Goal: Communication & Community: Answer question/provide support

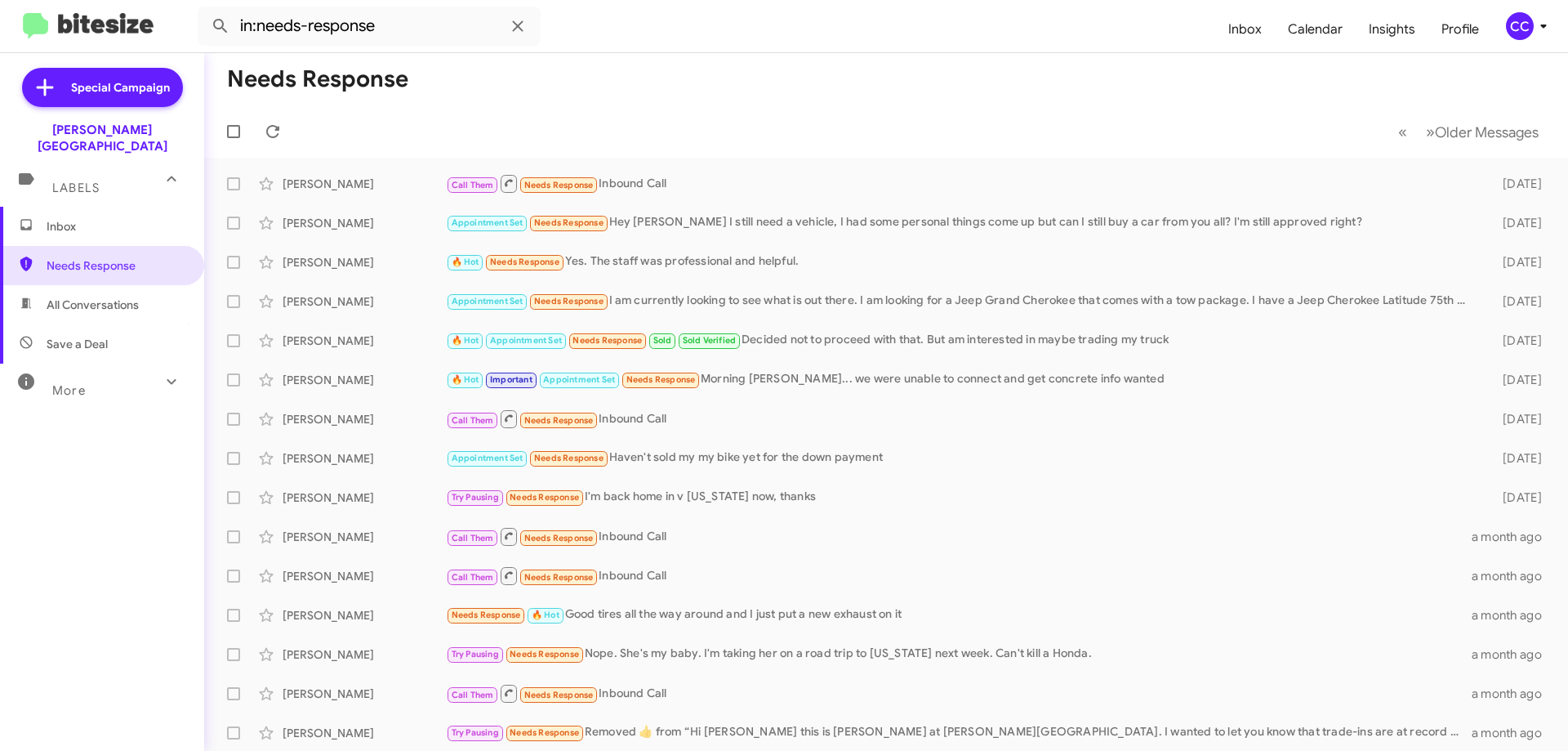
click at [60, 218] on span "Inbox" at bounding box center [116, 226] width 139 height 16
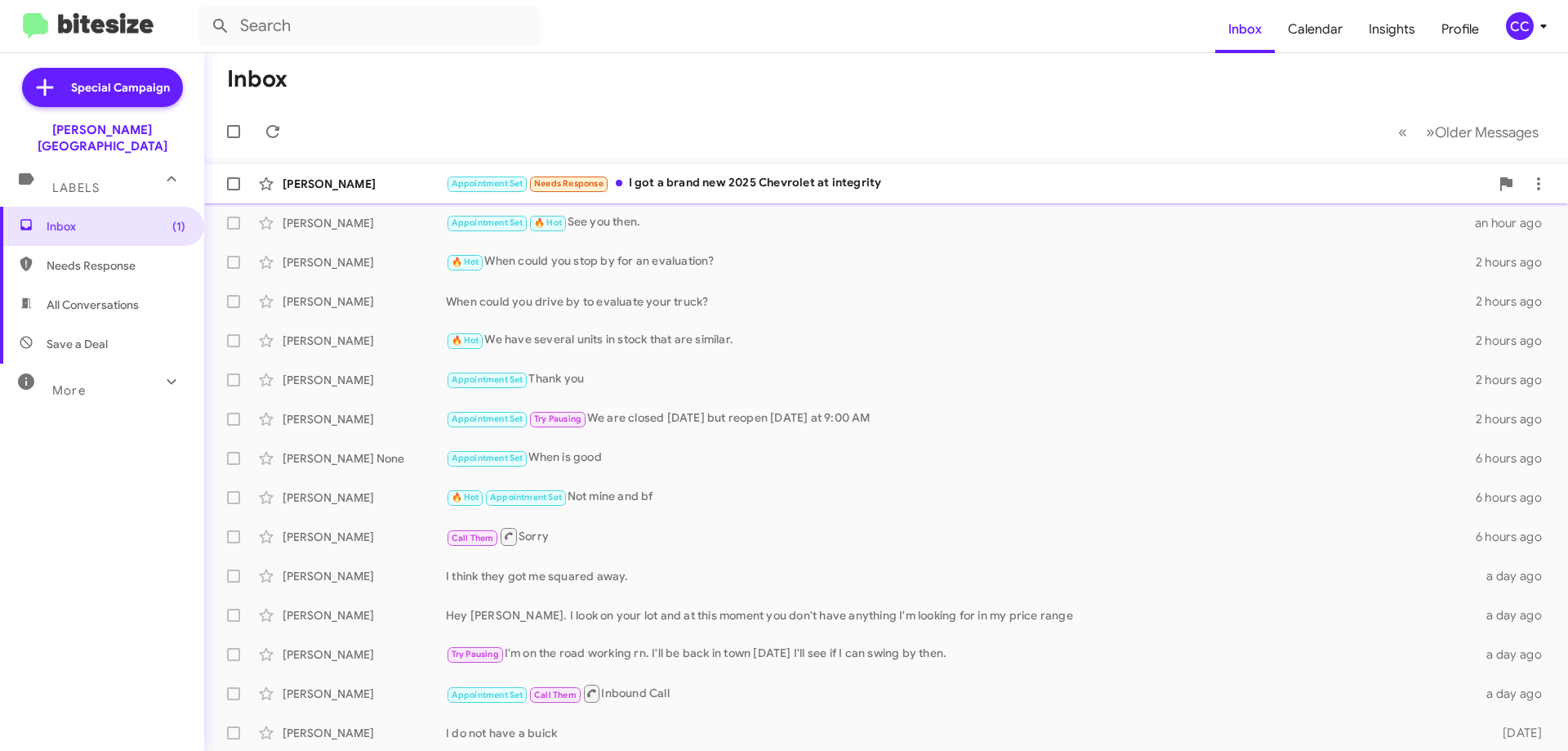
click at [306, 185] on div "[PERSON_NAME]" at bounding box center [364, 184] width 164 height 16
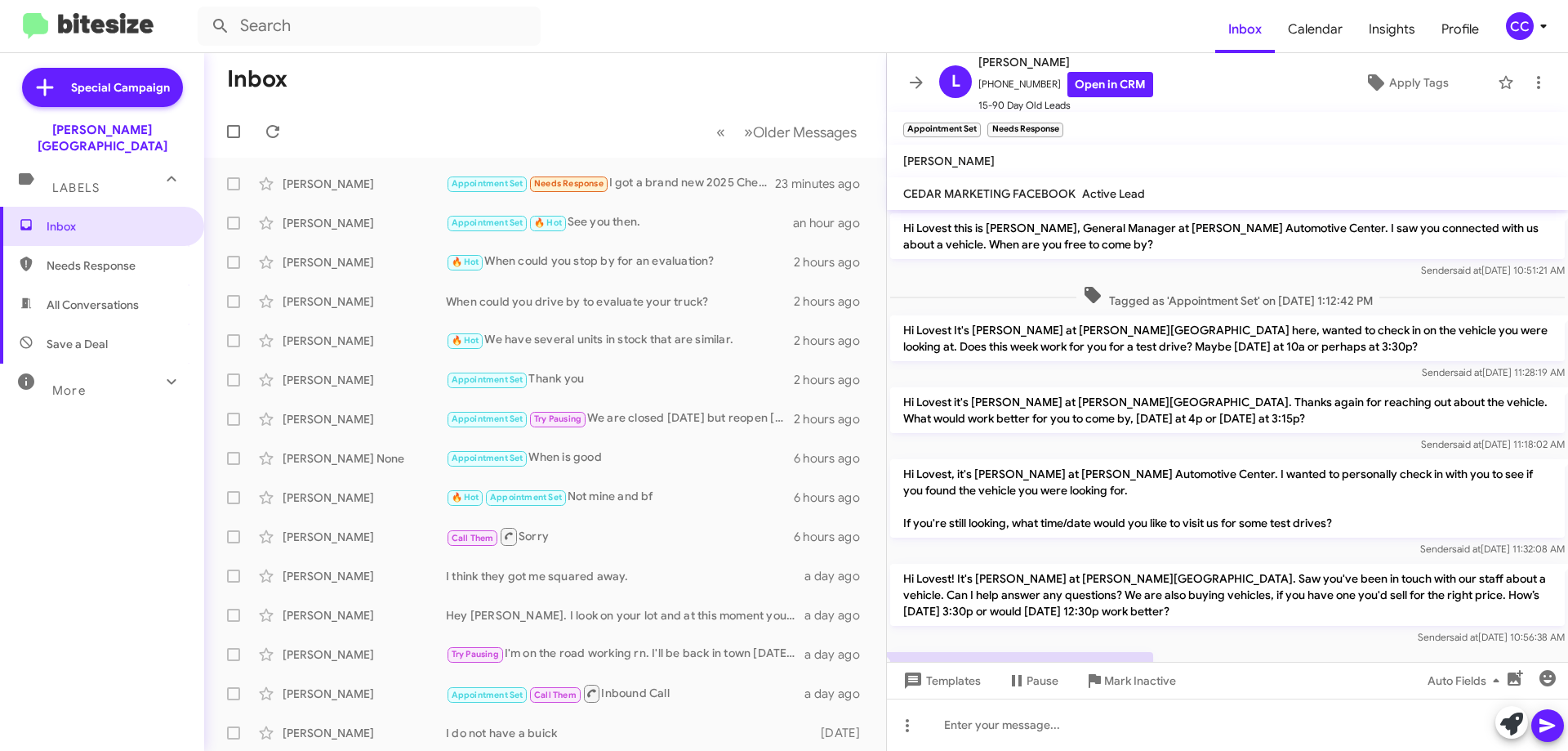
scroll to position [71, 0]
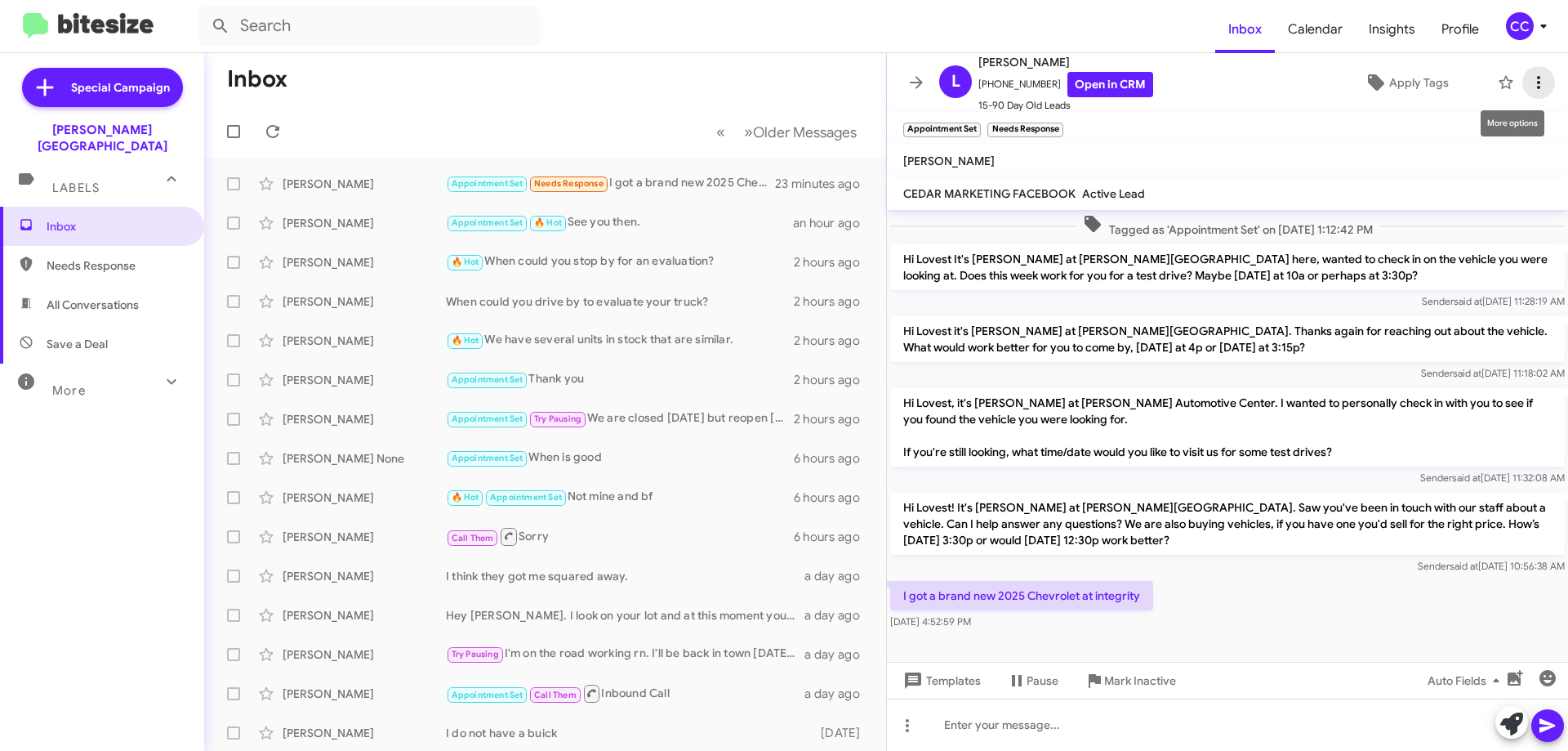
click at [1529, 80] on icon at bounding box center [1539, 82] width 20 height 20
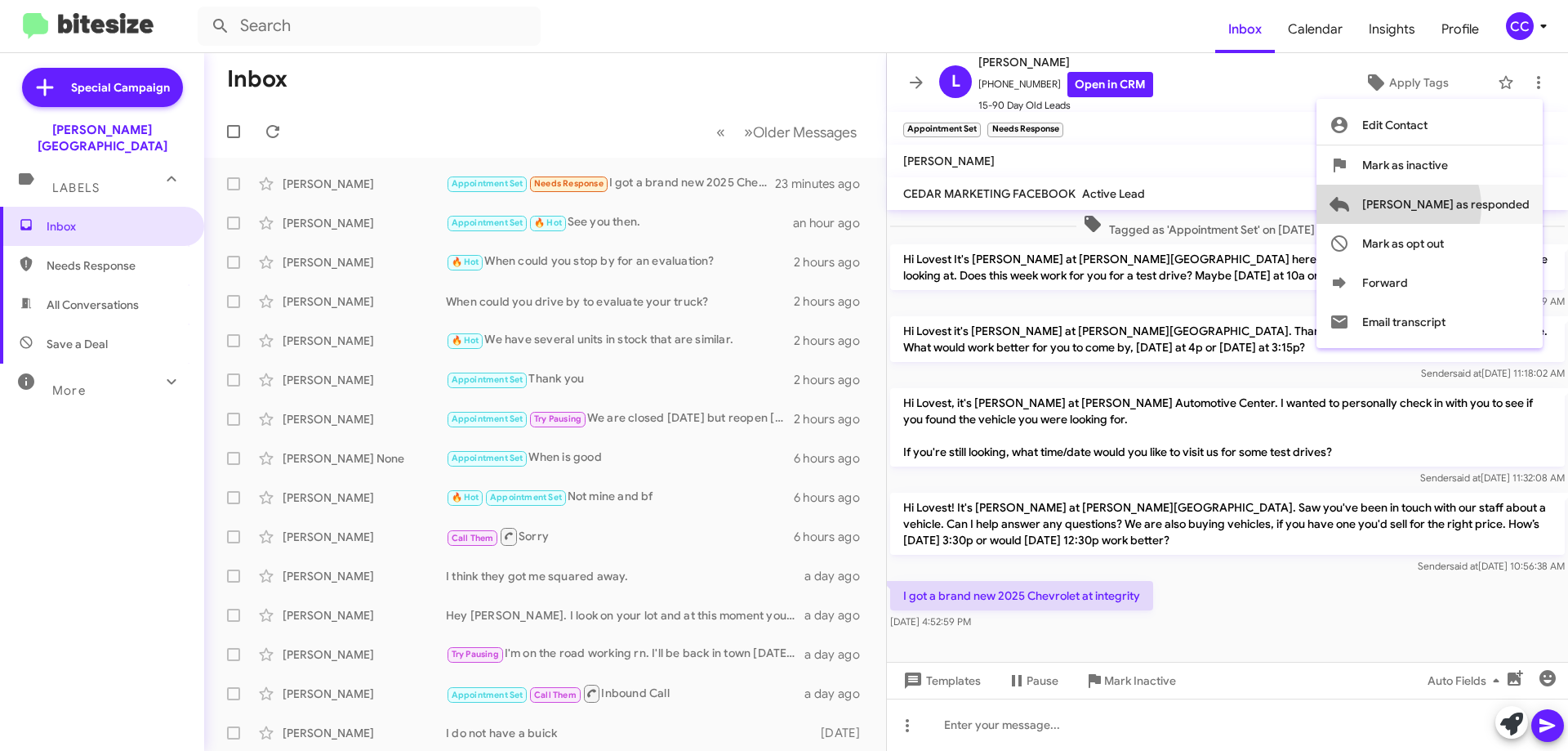
click at [1464, 207] on span "[PERSON_NAME] as responded" at bounding box center [1446, 204] width 167 height 39
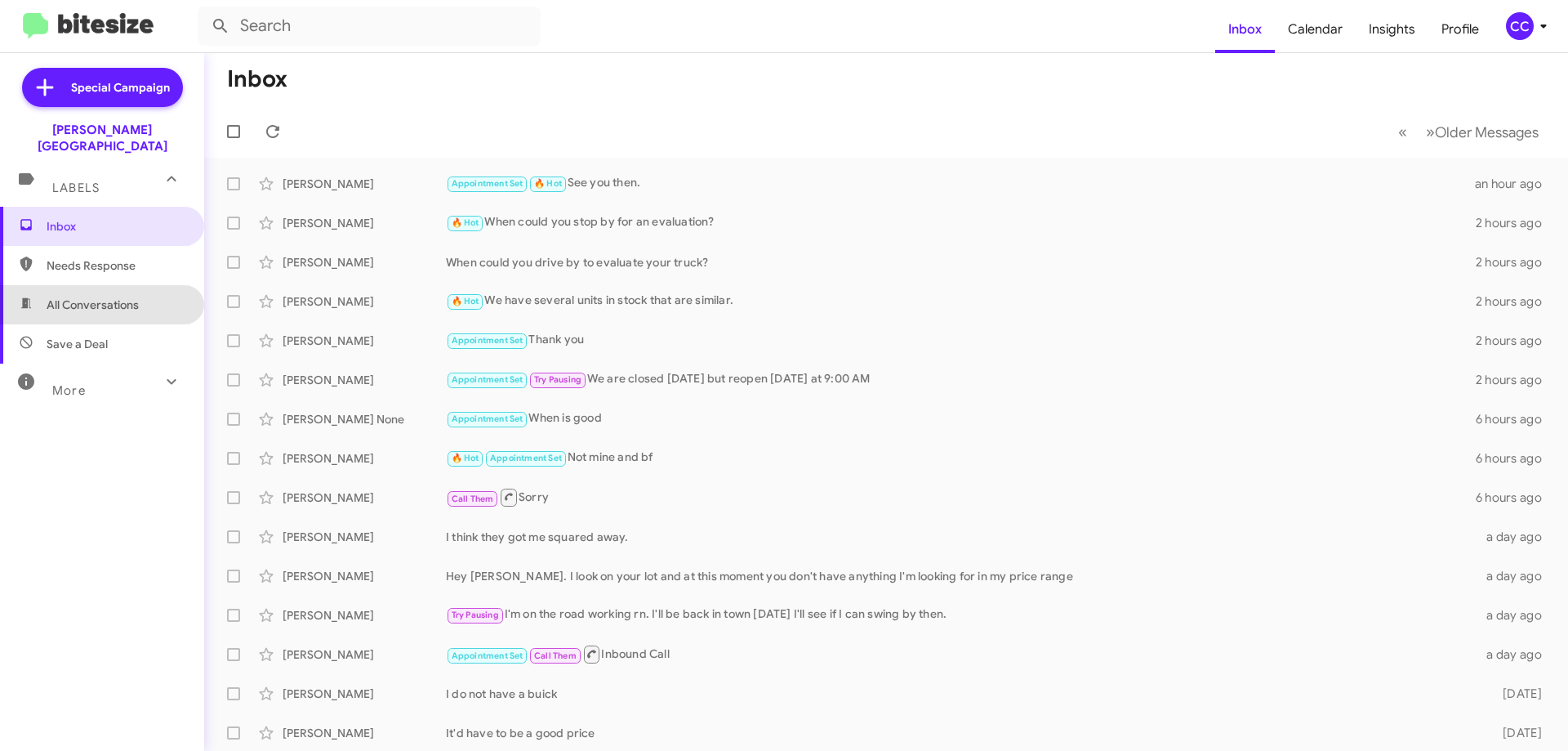
click at [103, 296] on span "All Conversations" at bounding box center [93, 304] width 93 height 16
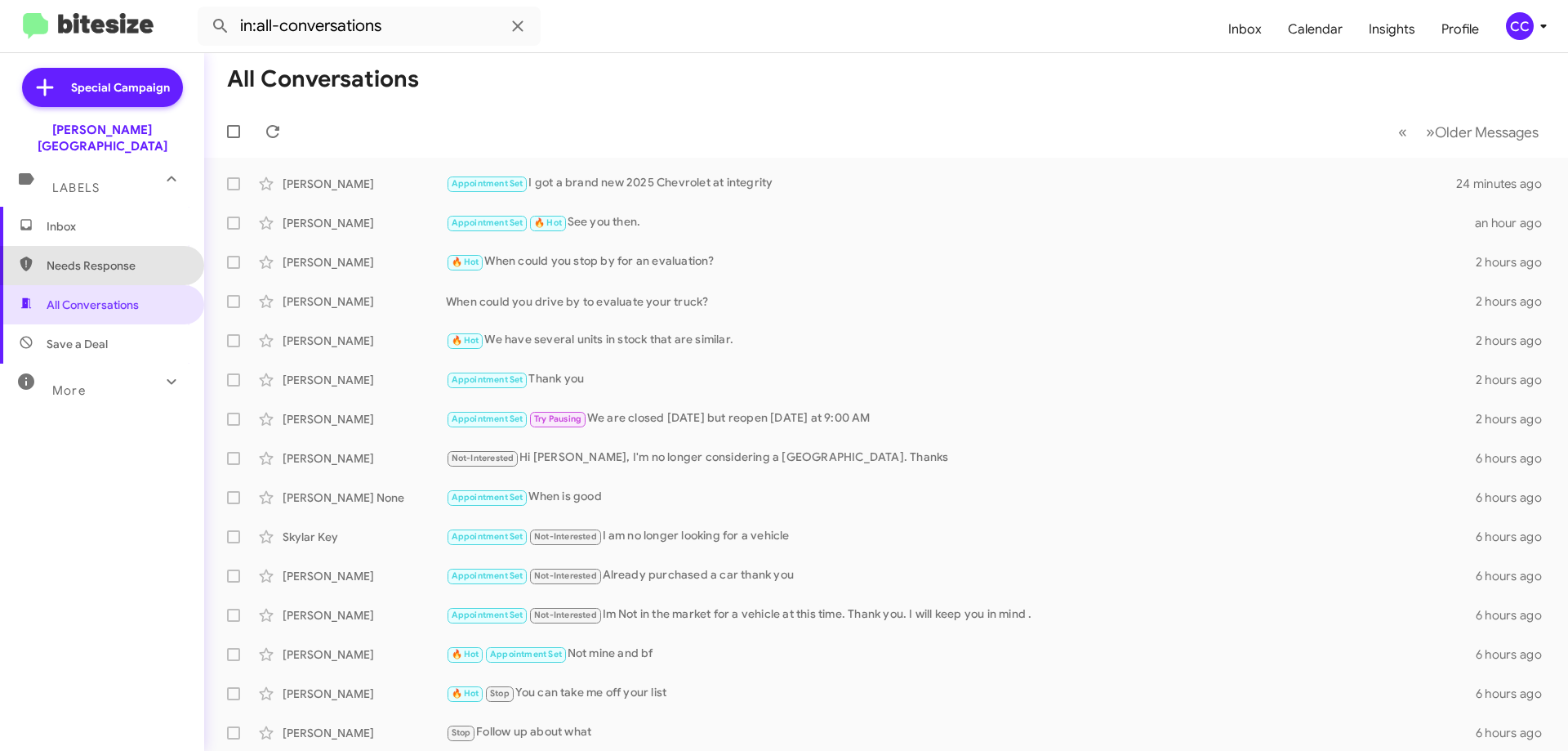
click at [105, 257] on span "Needs Response" at bounding box center [116, 265] width 139 height 16
type input "in:needs-response"
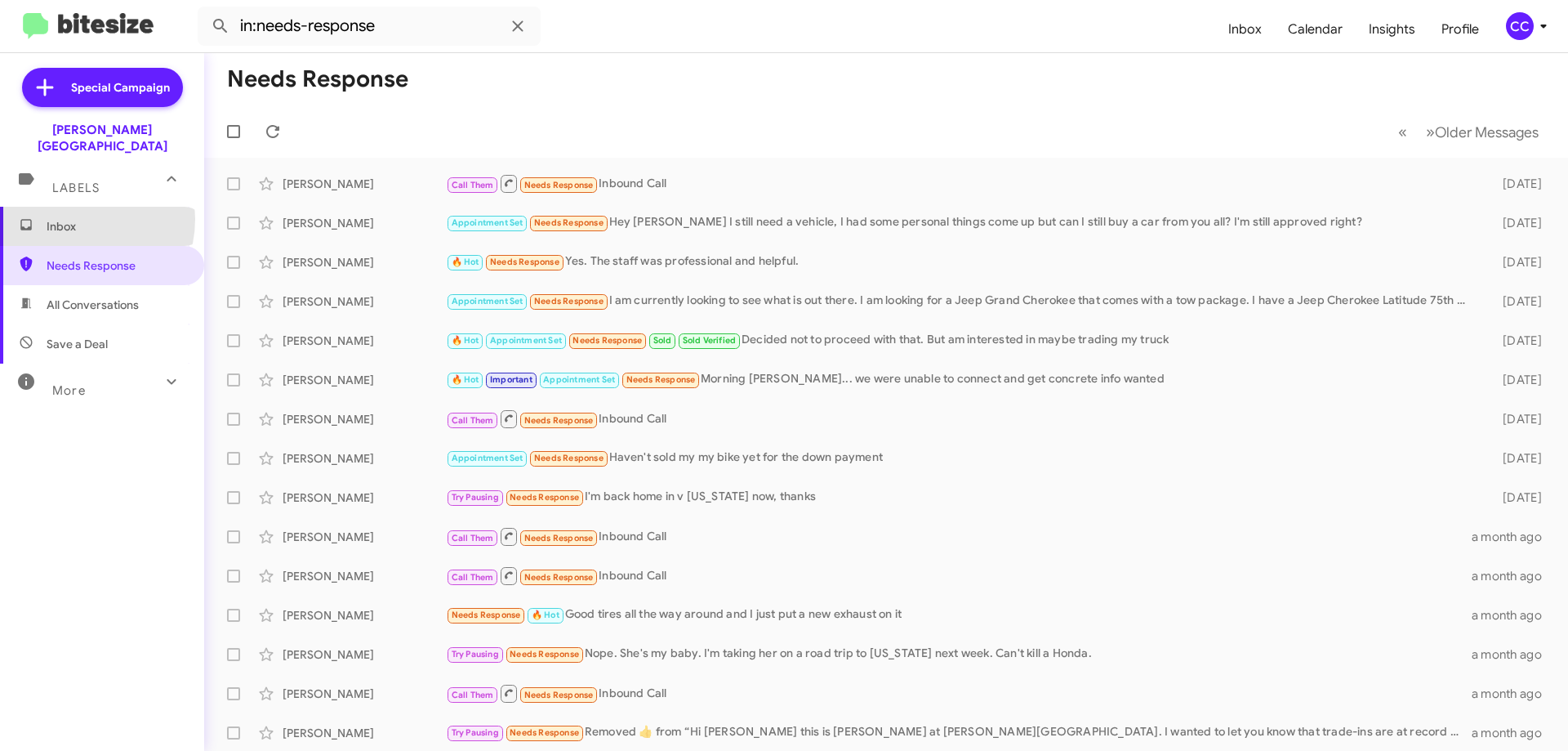
click at [74, 218] on span "Inbox" at bounding box center [116, 226] width 139 height 16
